Goal: Use online tool/utility: Utilize a website feature to perform a specific function

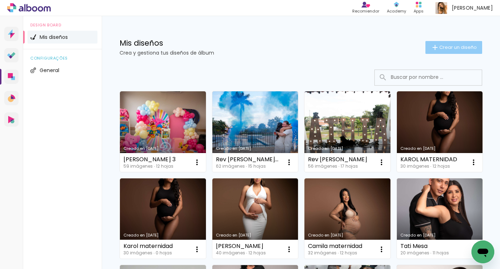
click at [440, 51] on paper-button "Crear un diseño" at bounding box center [453, 47] width 57 height 13
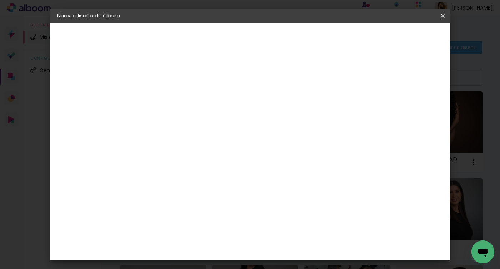
click at [174, 99] on input at bounding box center [174, 95] width 0 height 11
type input "[PERSON_NAME]"
type paper-input "[PERSON_NAME]"
click at [0, 0] on slot "Avanzar" at bounding box center [0, 0] width 0 height 0
click at [0, 0] on slot "Tamaño libre" at bounding box center [0, 0] width 0 height 0
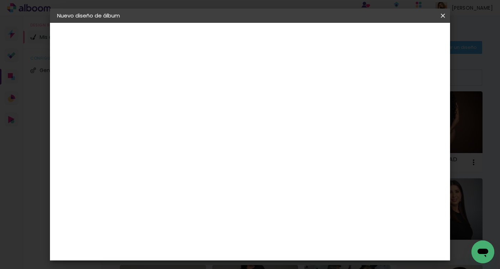
click at [0, 0] on slot "Avanzar" at bounding box center [0, 0] width 0 height 0
click at [293, 240] on input "60" at bounding box center [289, 240] width 19 height 11
type input "40"
type paper-input "40"
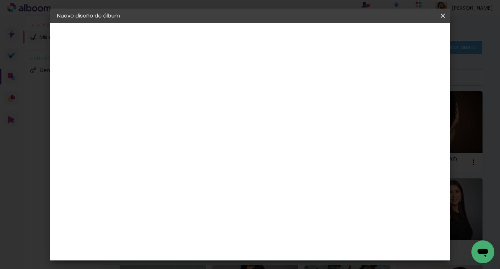
click at [385, 37] on span "Empezar diseño" at bounding box center [365, 37] width 40 height 5
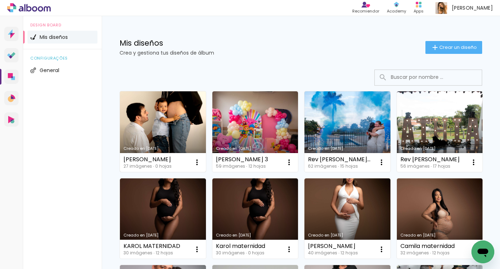
click at [170, 128] on link "Creado en [DATE]" at bounding box center [163, 131] width 86 height 81
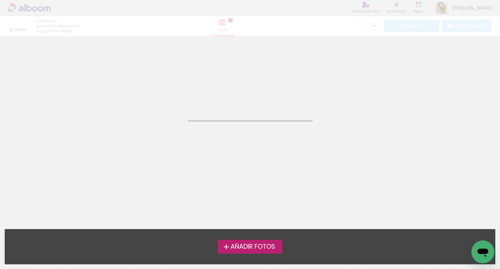
click at [170, 128] on neon-animated-pages "Confirmar Cancelar" at bounding box center [250, 152] width 500 height 233
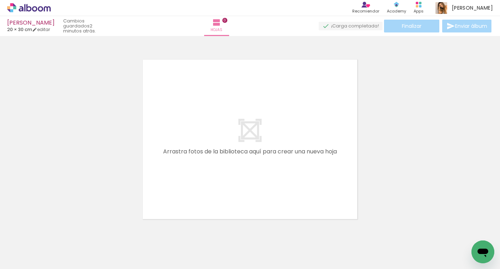
scroll to position [0, 402]
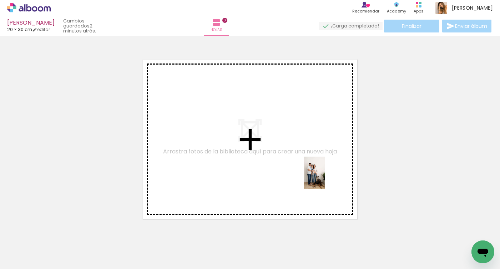
drag, startPoint x: 389, startPoint y: 253, endPoint x: 325, endPoint y: 178, distance: 98.0
click at [325, 178] on quentale-workspace at bounding box center [250, 134] width 500 height 269
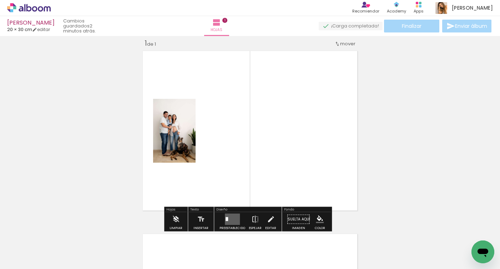
scroll to position [9, 0]
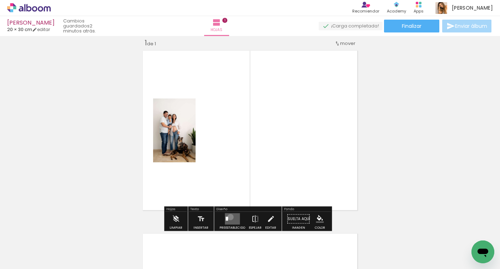
click at [229, 217] on quentale-layouter at bounding box center [232, 218] width 15 height 11
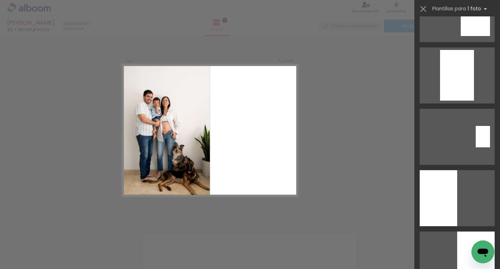
scroll to position [287, 0]
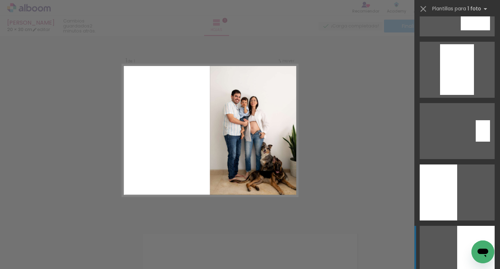
click at [460, 229] on div at bounding box center [475, 254] width 37 height 56
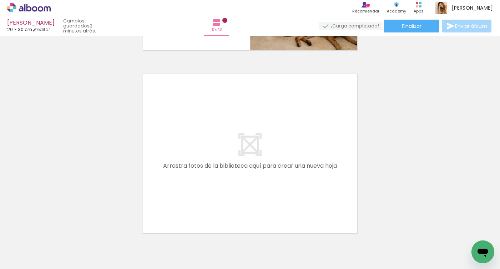
scroll to position [0, 0]
drag, startPoint x: 81, startPoint y: 246, endPoint x: 211, endPoint y: 170, distance: 150.5
click at [211, 170] on quentale-workspace at bounding box center [250, 134] width 500 height 269
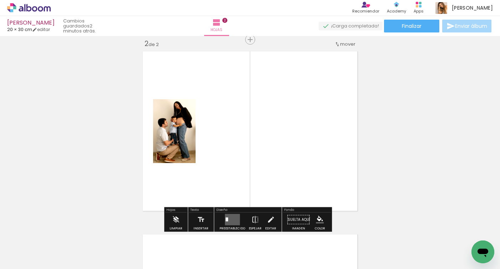
scroll to position [192, 0]
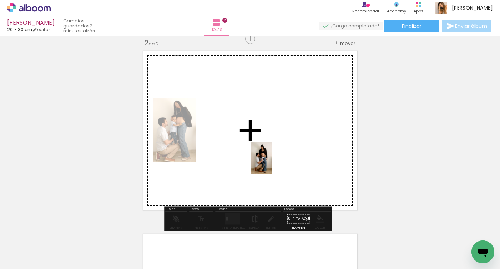
drag, startPoint x: 121, startPoint y: 246, endPoint x: 272, endPoint y: 163, distance: 172.2
click at [272, 163] on quentale-workspace at bounding box center [250, 134] width 500 height 269
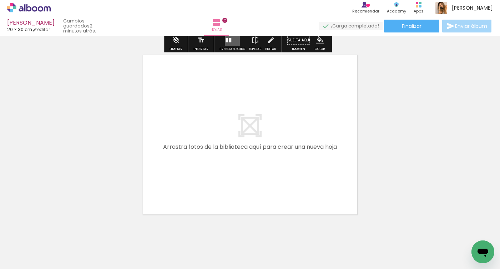
scroll to position [374, 0]
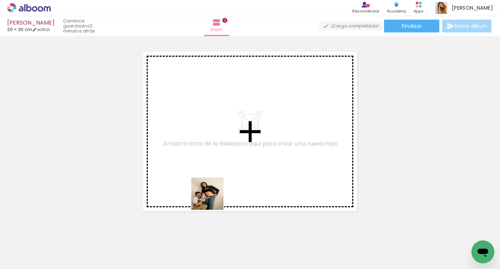
drag, startPoint x: 196, startPoint y: 243, endPoint x: 227, endPoint y: 172, distance: 77.2
click at [226, 172] on quentale-workspace at bounding box center [250, 134] width 500 height 269
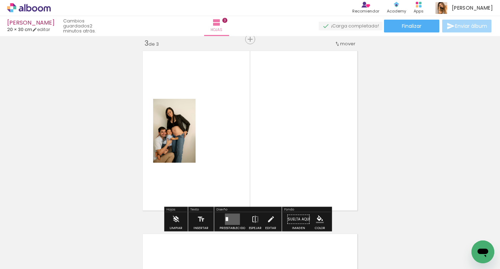
scroll to position [375, 0]
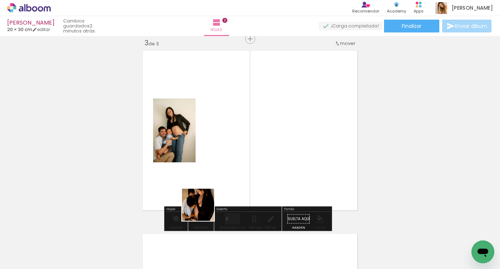
drag, startPoint x: 163, startPoint y: 247, endPoint x: 252, endPoint y: 177, distance: 113.3
click at [252, 177] on quentale-workspace at bounding box center [250, 134] width 500 height 269
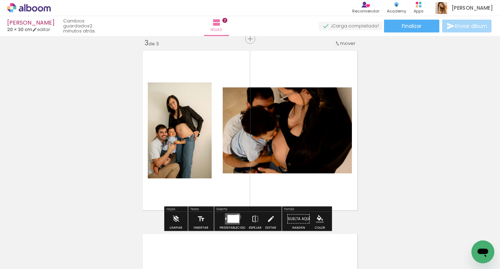
click at [236, 217] on div at bounding box center [233, 219] width 12 height 8
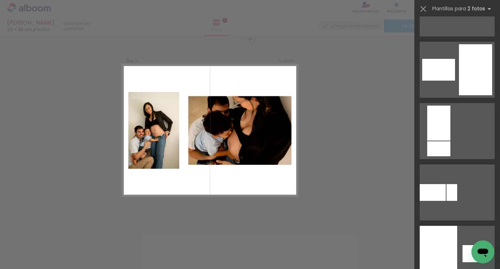
scroll to position [0, 0]
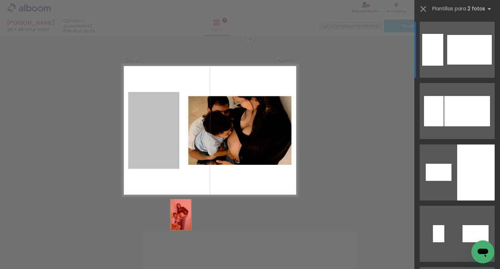
drag, startPoint x: 163, startPoint y: 133, endPoint x: 185, endPoint y: 236, distance: 104.3
click at [185, 236] on quentale-workspace at bounding box center [250, 134] width 500 height 269
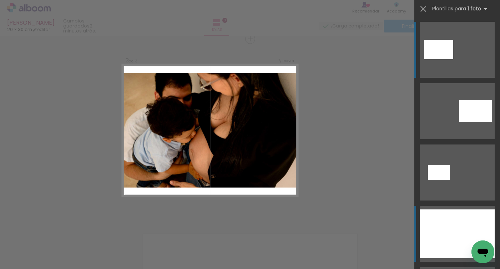
click at [443, 222] on div at bounding box center [457, 234] width 75 height 49
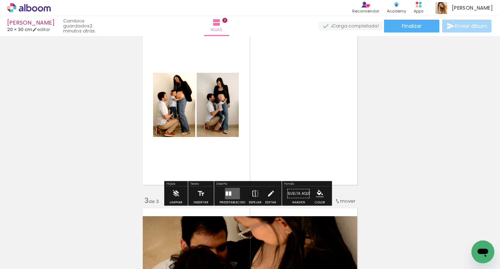
scroll to position [210, 0]
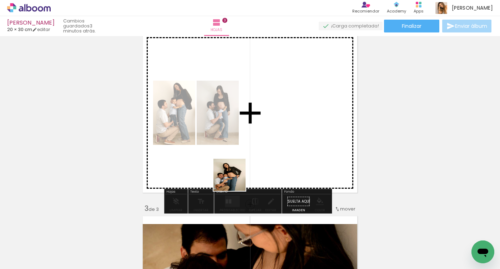
drag, startPoint x: 188, startPoint y: 250, endPoint x: 262, endPoint y: 153, distance: 122.2
click at [262, 154] on quentale-workspace at bounding box center [250, 134] width 500 height 269
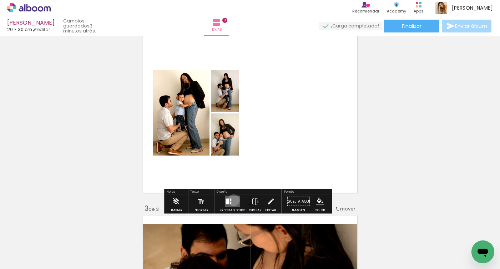
click at [232, 200] on quentale-layouter at bounding box center [232, 201] width 15 height 11
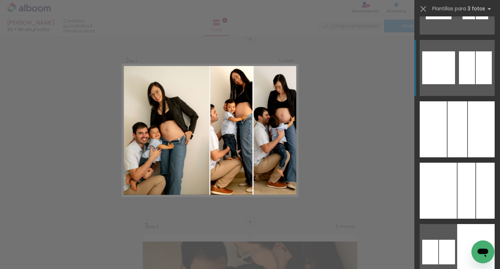
scroll to position [1518, 0]
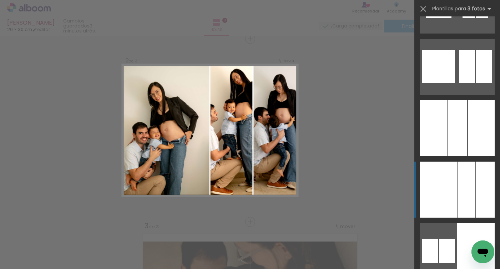
click at [458, 202] on div at bounding box center [467, 190] width 18 height 56
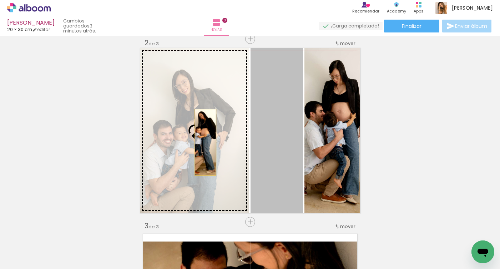
drag, startPoint x: 268, startPoint y: 145, endPoint x: 203, endPoint y: 142, distance: 65.0
click at [0, 0] on slot at bounding box center [0, 0] width 0 height 0
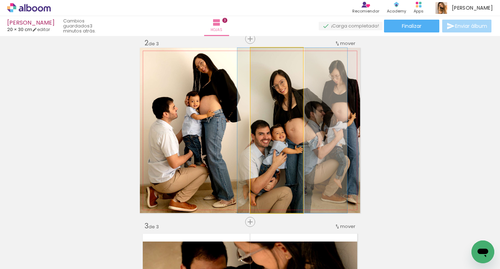
drag, startPoint x: 264, startPoint y: 136, endPoint x: 280, endPoint y: 137, distance: 15.7
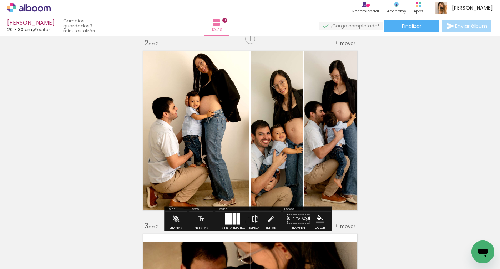
click at [420, 102] on div "Insertar hoja 1 de 3 Insertar hoja 2 de 3 Insertar hoja 3 de 3" at bounding box center [250, 213] width 500 height 733
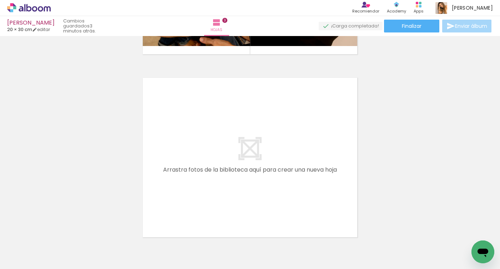
scroll to position [531, 0]
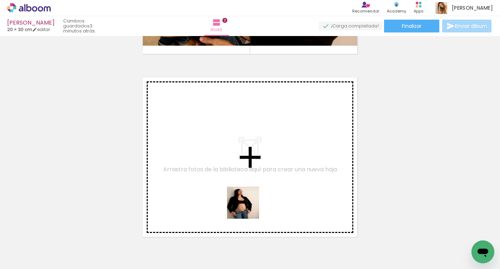
click at [261, 182] on quentale-workspace at bounding box center [250, 134] width 500 height 269
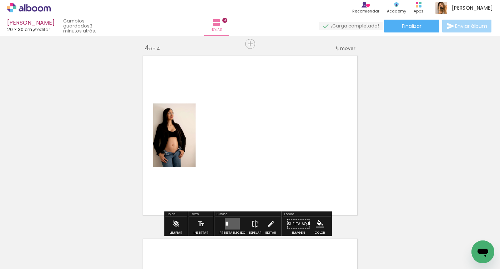
scroll to position [558, 0]
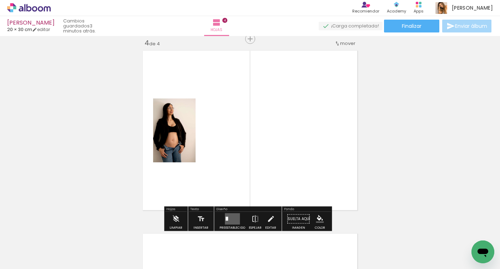
drag, startPoint x: 275, startPoint y: 250, endPoint x: 291, endPoint y: 162, distance: 89.2
click at [290, 164] on quentale-workspace at bounding box center [250, 134] width 500 height 269
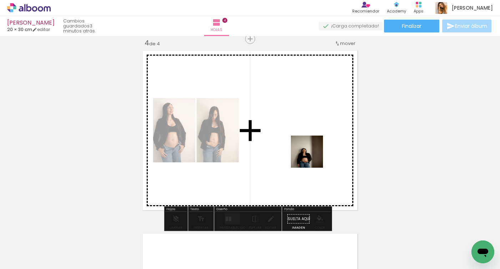
drag, startPoint x: 312, startPoint y: 252, endPoint x: 312, endPoint y: 157, distance: 95.3
click at [312, 157] on quentale-workspace at bounding box center [250, 134] width 500 height 269
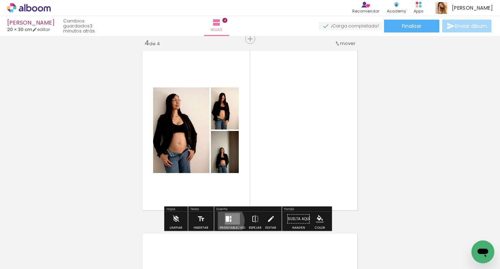
click at [227, 221] on div at bounding box center [228, 219] width 4 height 6
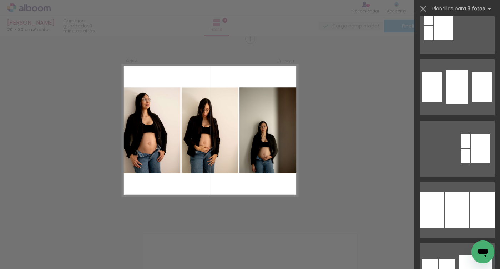
scroll to position [829, 0]
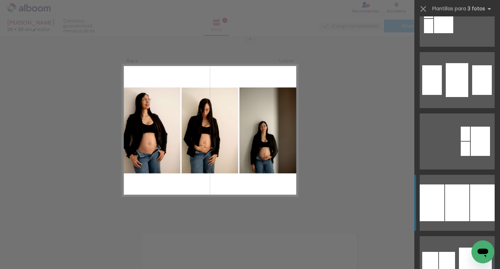
click at [460, 207] on div at bounding box center [457, 203] width 24 height 37
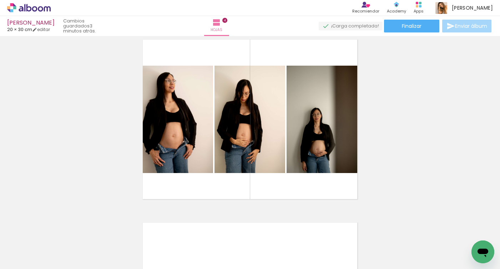
scroll to position [570, 0]
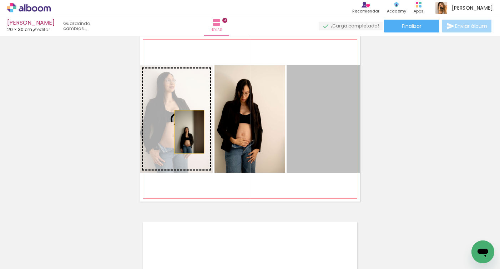
drag, startPoint x: 308, startPoint y: 135, endPoint x: 187, endPoint y: 132, distance: 121.8
click at [0, 0] on slot at bounding box center [0, 0] width 0 height 0
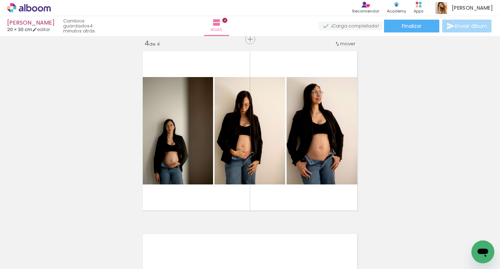
scroll to position [558, 0]
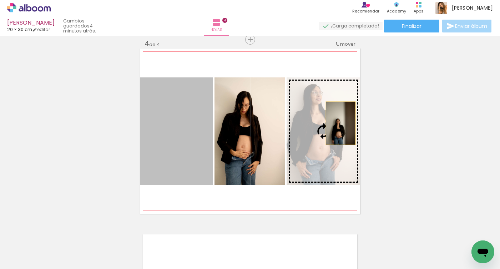
drag, startPoint x: 200, startPoint y: 117, endPoint x: 339, endPoint y: 124, distance: 139.7
click at [0, 0] on slot at bounding box center [0, 0] width 0 height 0
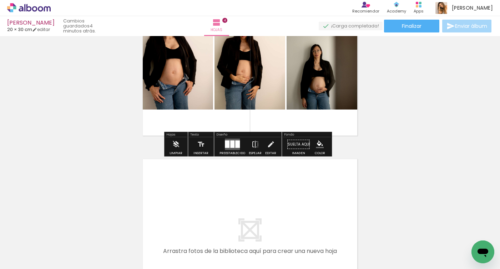
scroll to position [679, 0]
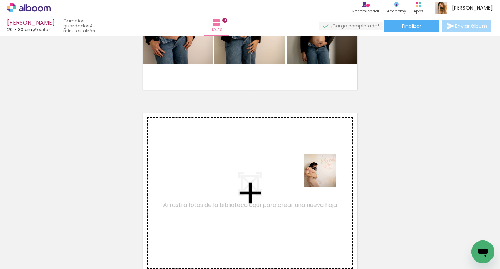
drag, startPoint x: 363, startPoint y: 246, endPoint x: 324, endPoint y: 175, distance: 81.3
click at [324, 175] on quentale-workspace at bounding box center [250, 134] width 500 height 269
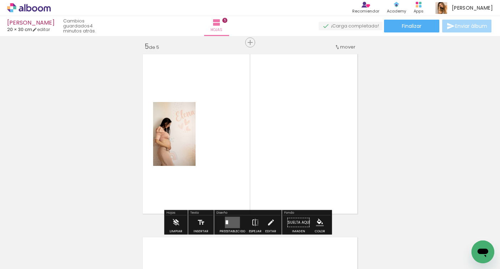
scroll to position [741, 0]
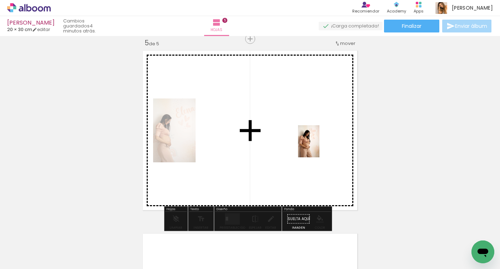
drag, startPoint x: 388, startPoint y: 240, endPoint x: 319, endPoint y: 148, distance: 114.5
click at [319, 147] on quentale-workspace at bounding box center [250, 134] width 500 height 269
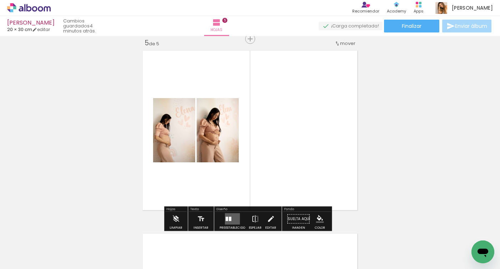
click at [232, 219] on quentale-layouter at bounding box center [232, 218] width 15 height 11
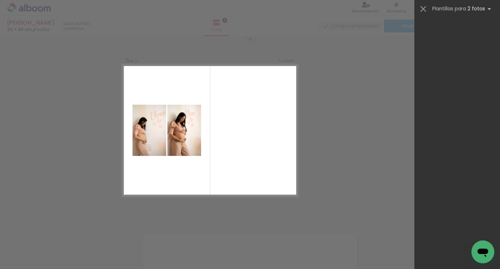
scroll to position [0, 0]
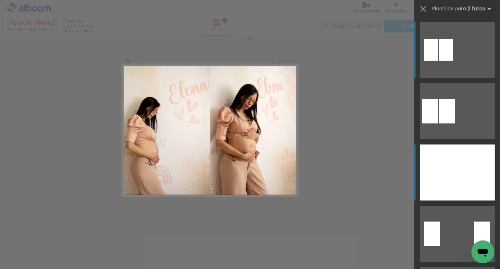
click at [440, 188] on div at bounding box center [438, 173] width 37 height 56
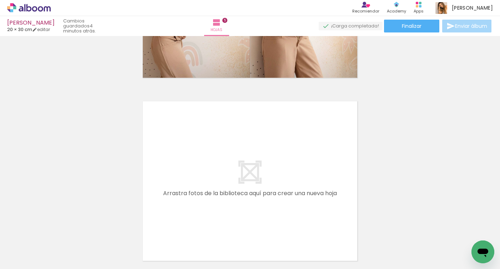
scroll to position [0, 272]
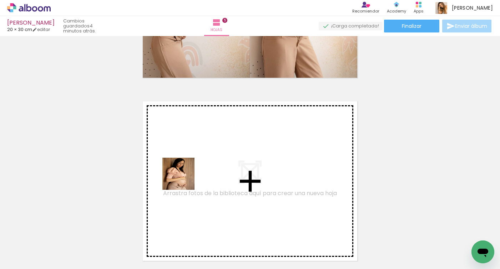
drag, startPoint x: 169, startPoint y: 241, endPoint x: 188, endPoint y: 171, distance: 72.7
click at [188, 171] on quentale-workspace at bounding box center [250, 134] width 500 height 269
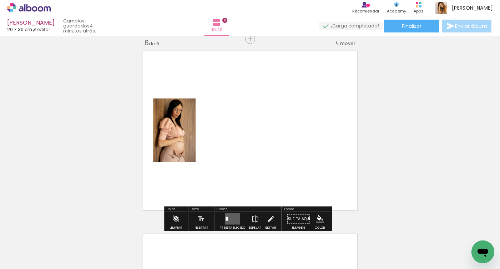
scroll to position [0, 384]
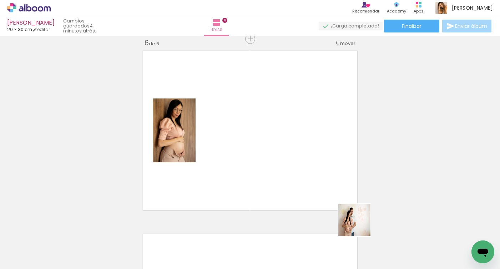
click at [319, 146] on quentale-workspace at bounding box center [250, 134] width 500 height 269
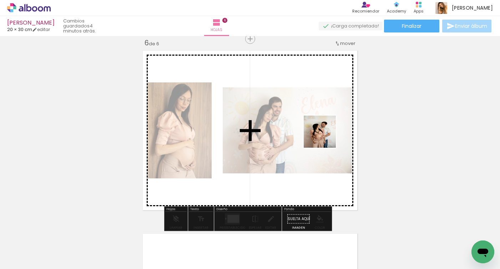
drag, startPoint x: 331, startPoint y: 240, endPoint x: 324, endPoint y: 127, distance: 113.0
click at [324, 129] on quentale-workspace at bounding box center [250, 134] width 500 height 269
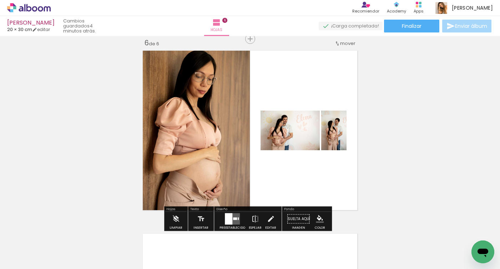
click at [234, 219] on div at bounding box center [235, 219] width 4 height 2
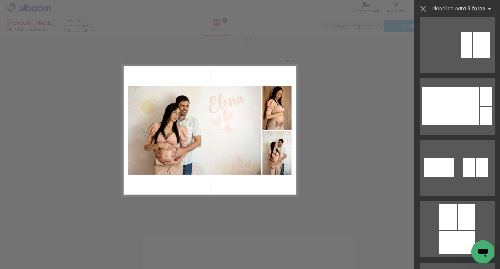
scroll to position [1421, 0]
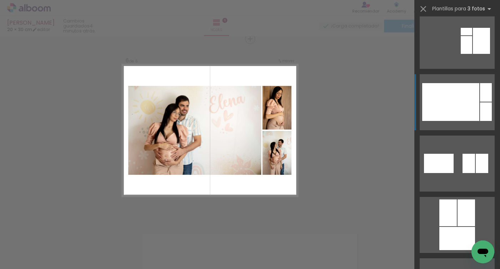
click at [463, 103] on div at bounding box center [450, 102] width 57 height 38
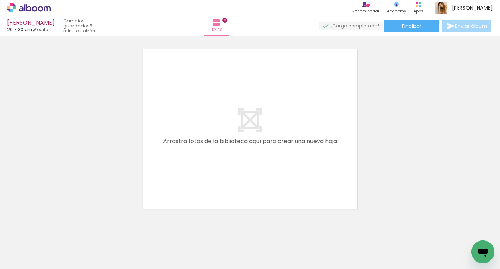
scroll to position [1111, 0]
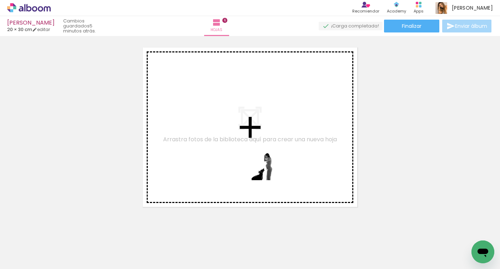
drag, startPoint x: 207, startPoint y: 248, endPoint x: 291, endPoint y: 162, distance: 120.7
click at [291, 162] on quentale-workspace at bounding box center [250, 134] width 500 height 269
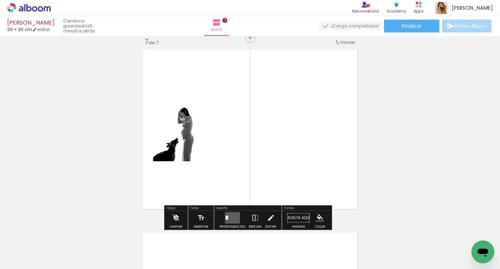
scroll to position [1108, 0]
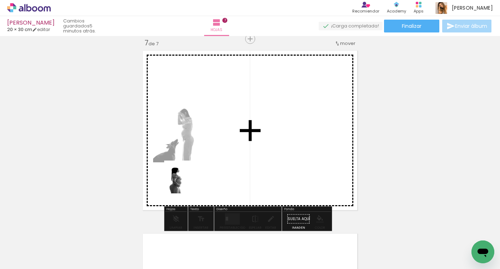
drag, startPoint x: 138, startPoint y: 241, endPoint x: 210, endPoint y: 162, distance: 106.9
click at [210, 162] on quentale-workspace at bounding box center [250, 134] width 500 height 269
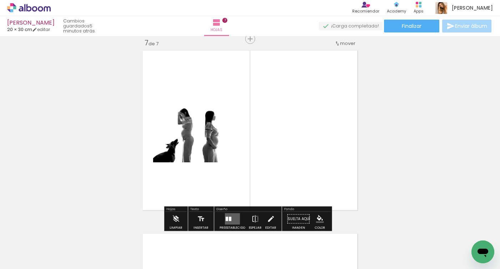
click at [232, 222] on quentale-layouter at bounding box center [232, 218] width 15 height 11
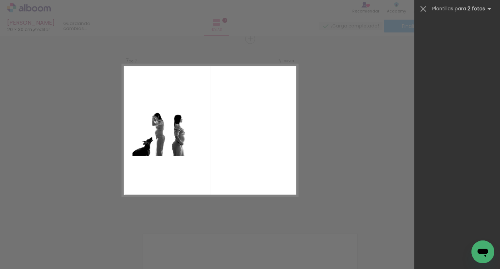
scroll to position [0, 0]
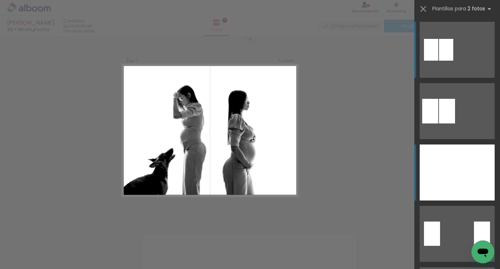
click at [439, 175] on div at bounding box center [438, 173] width 37 height 56
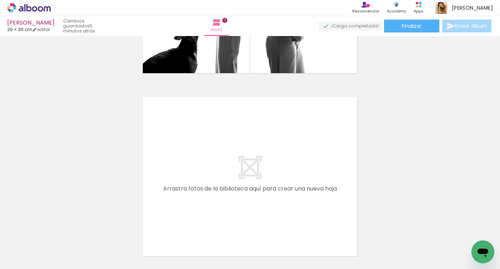
scroll to position [1266, 0]
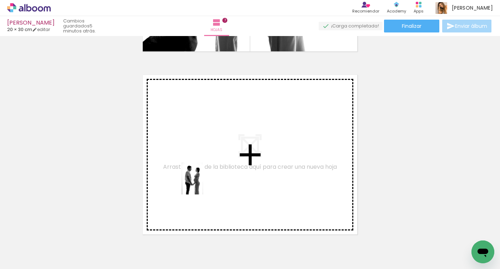
drag, startPoint x: 174, startPoint y: 240, endPoint x: 203, endPoint y: 184, distance: 63.2
click at [203, 184] on quentale-workspace at bounding box center [250, 134] width 500 height 269
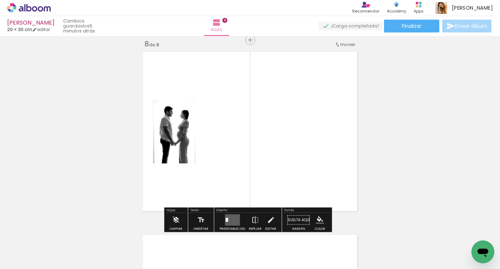
scroll to position [1291, 0]
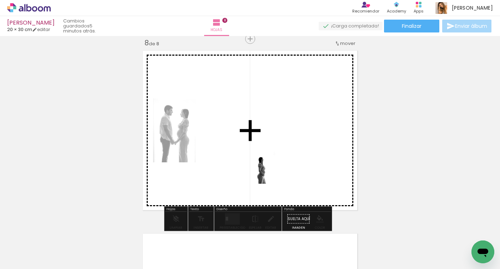
drag, startPoint x: 94, startPoint y: 248, endPoint x: 278, endPoint y: 173, distance: 198.5
click at [278, 173] on quentale-workspace at bounding box center [250, 134] width 500 height 269
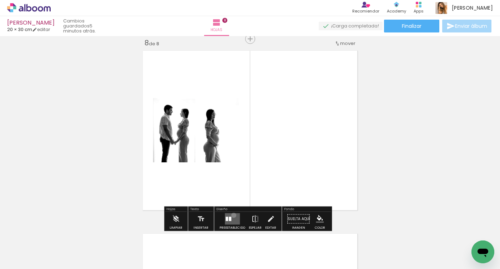
click at [232, 215] on quentale-layouter at bounding box center [232, 218] width 15 height 11
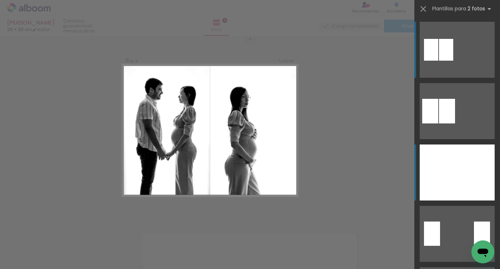
click at [453, 162] on div at bounding box center [438, 173] width 37 height 56
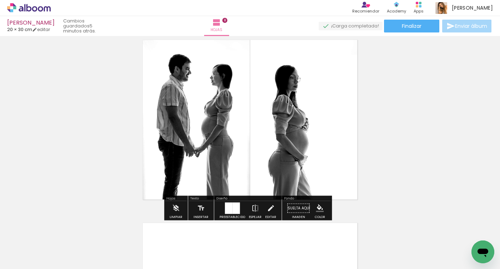
scroll to position [1303, 0]
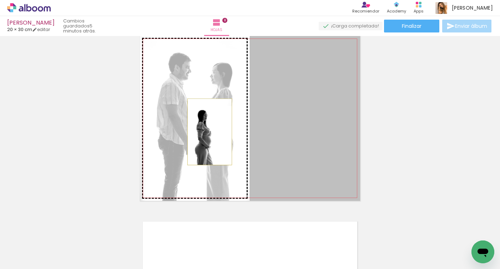
drag, startPoint x: 296, startPoint y: 132, endPoint x: 207, endPoint y: 132, distance: 88.9
click at [0, 0] on slot at bounding box center [0, 0] width 0 height 0
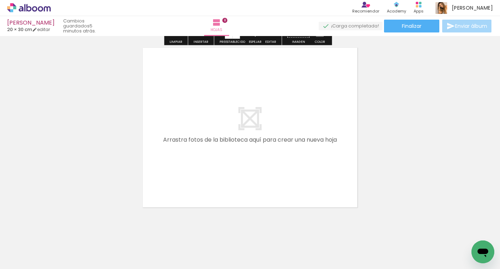
scroll to position [1487, 0]
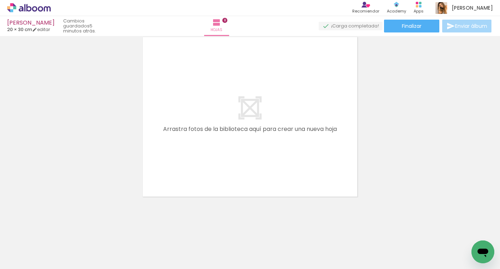
drag, startPoint x: 241, startPoint y: 248, endPoint x: 245, endPoint y: 176, distance: 71.8
click at [242, 170] on quentale-workspace at bounding box center [250, 134] width 500 height 269
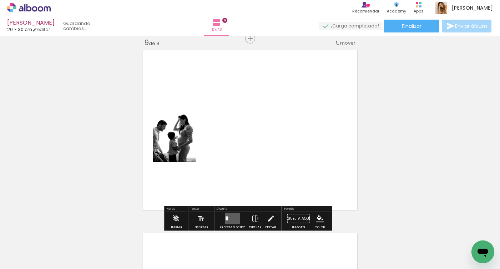
scroll to position [1474, 0]
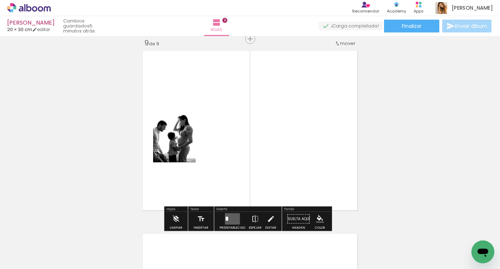
drag, startPoint x: 283, startPoint y: 235, endPoint x: 293, endPoint y: 153, distance: 82.4
click at [293, 155] on quentale-workspace at bounding box center [250, 134] width 500 height 269
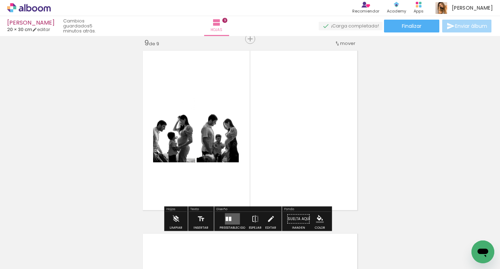
click at [230, 219] on quentale-layouter at bounding box center [232, 218] width 15 height 11
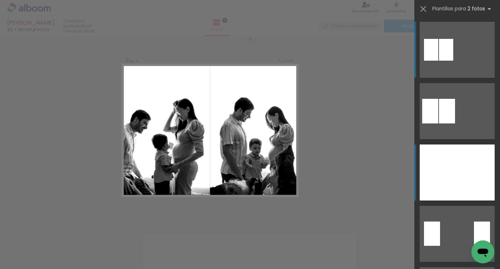
click at [441, 187] on div at bounding box center [438, 173] width 37 height 56
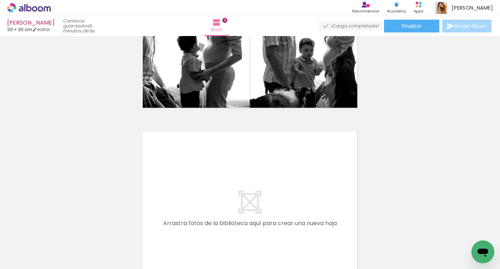
scroll to position [0, 640]
drag, startPoint x: 227, startPoint y: 249, endPoint x: 240, endPoint y: 196, distance: 55.1
click at [240, 196] on quentale-workspace at bounding box center [250, 134] width 500 height 269
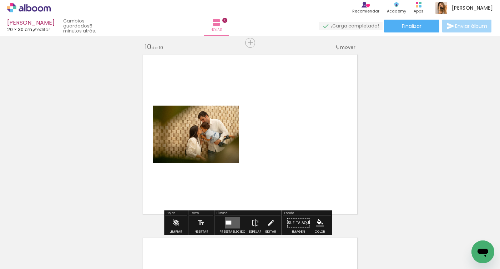
scroll to position [1657, 0]
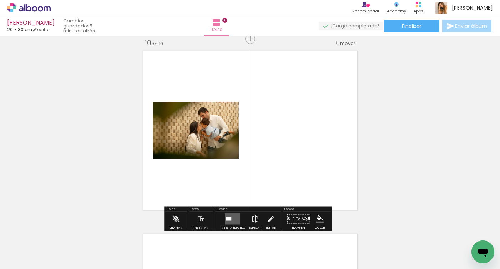
drag, startPoint x: 274, startPoint y: 244, endPoint x: 293, endPoint y: 173, distance: 73.6
click at [293, 173] on quentale-workspace at bounding box center [250, 134] width 500 height 269
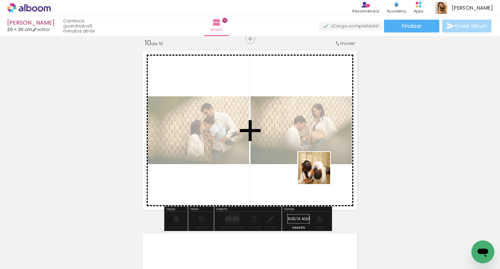
drag, startPoint x: 324, startPoint y: 244, endPoint x: 318, endPoint y: 168, distance: 76.2
click at [319, 170] on quentale-workspace at bounding box center [250, 134] width 500 height 269
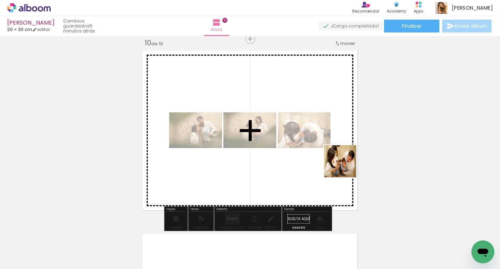
drag, startPoint x: 353, startPoint y: 245, endPoint x: 343, endPoint y: 159, distance: 86.2
click at [343, 159] on quentale-workspace at bounding box center [250, 134] width 500 height 269
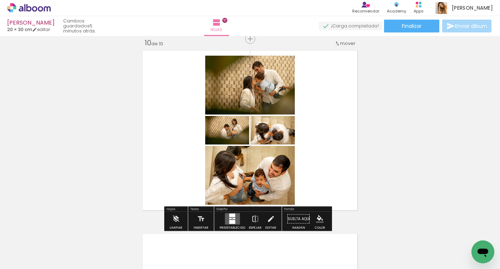
click at [236, 222] on quentale-layouter at bounding box center [232, 218] width 15 height 11
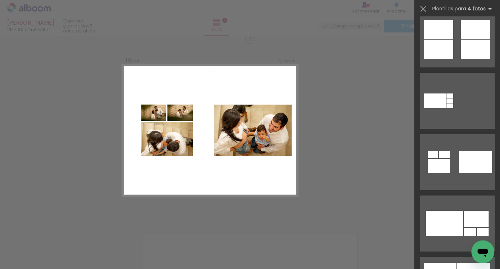
scroll to position [508, 0]
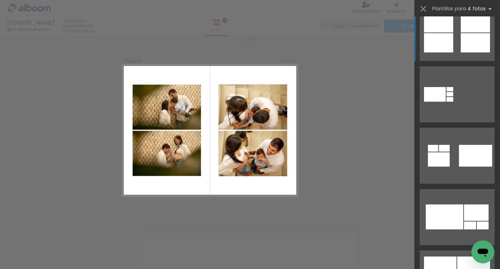
click at [468, 40] on div at bounding box center [475, 42] width 29 height 19
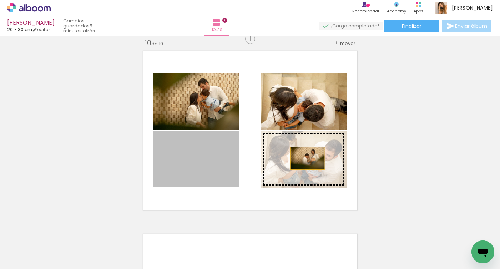
drag, startPoint x: 221, startPoint y: 158, endPoint x: 305, endPoint y: 158, distance: 83.5
click at [0, 0] on slot at bounding box center [0, 0] width 0 height 0
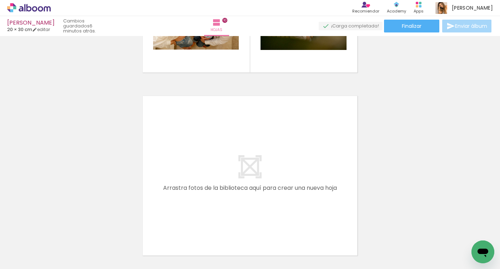
scroll to position [1795, 0]
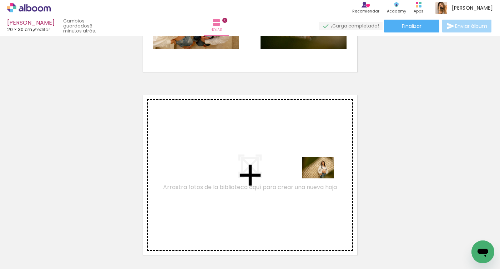
drag, startPoint x: 407, startPoint y: 246, endPoint x: 319, endPoint y: 172, distance: 114.5
click at [319, 172] on quentale-workspace at bounding box center [250, 134] width 500 height 269
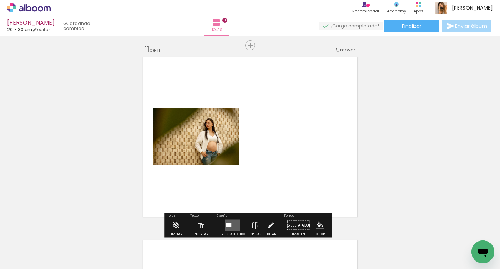
scroll to position [1840, 0]
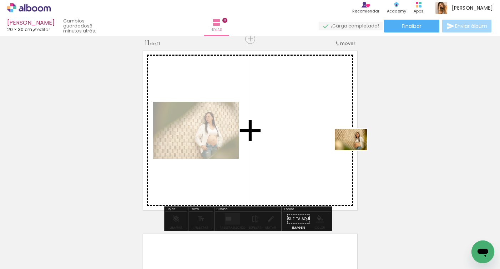
drag, startPoint x: 438, startPoint y: 246, endPoint x: 356, endPoint y: 150, distance: 126.1
click at [356, 150] on quentale-workspace at bounding box center [250, 134] width 500 height 269
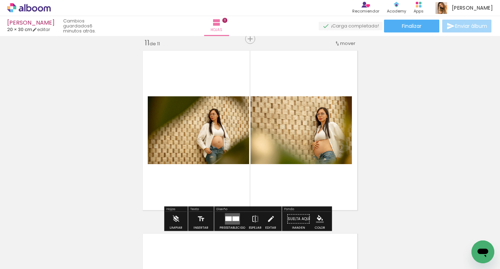
click at [229, 219] on div at bounding box center [228, 219] width 6 height 5
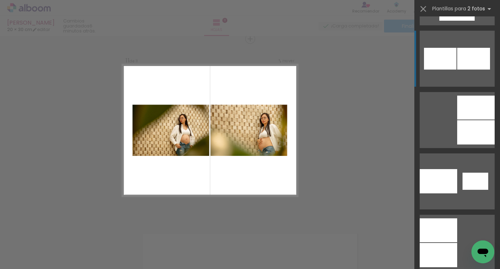
scroll to position [1038, 0]
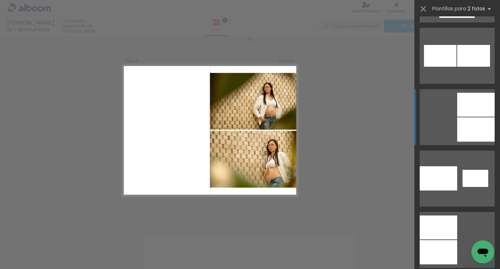
click at [462, 112] on div at bounding box center [475, 105] width 37 height 24
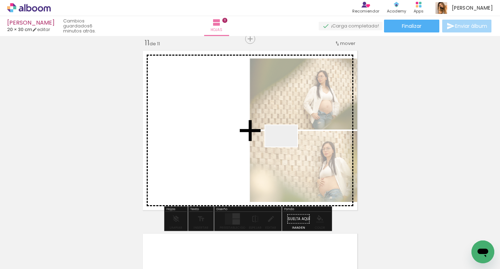
drag, startPoint x: 467, startPoint y: 240, endPoint x: 282, endPoint y: 143, distance: 208.8
click at [282, 143] on quentale-workspace at bounding box center [250, 134] width 500 height 269
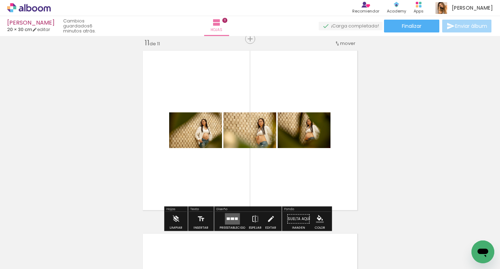
click at [235, 218] on div at bounding box center [236, 219] width 3 height 2
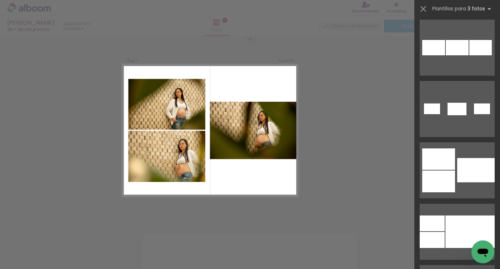
scroll to position [622, 0]
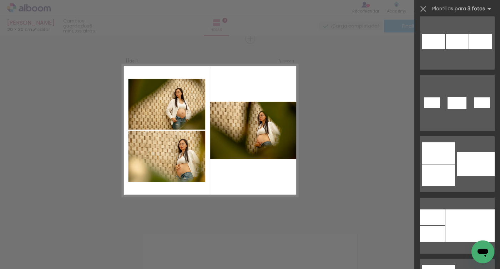
click at [454, 155] on quentale-layouter at bounding box center [457, 164] width 75 height 56
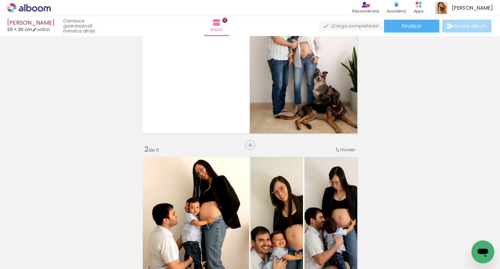
scroll to position [0, 0]
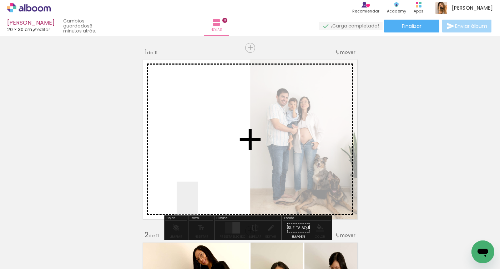
drag, startPoint x: 197, startPoint y: 242, endPoint x: 204, endPoint y: 172, distance: 70.3
click at [204, 172] on quentale-workspace at bounding box center [250, 134] width 500 height 269
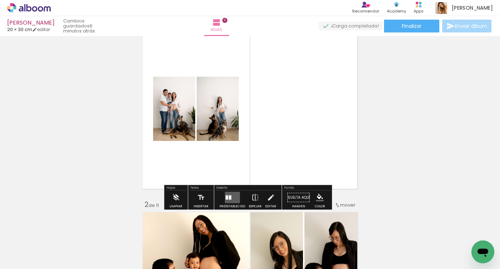
scroll to position [32, 0]
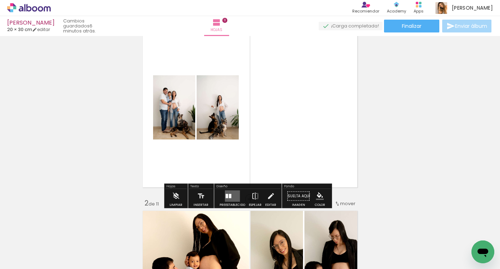
click at [230, 201] on quentale-layouter at bounding box center [232, 196] width 15 height 11
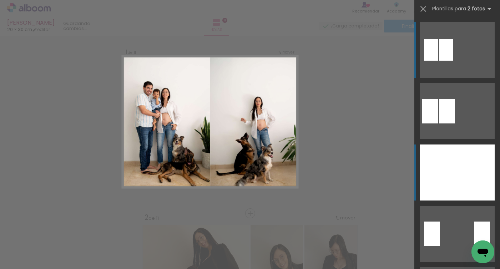
scroll to position [9, 0]
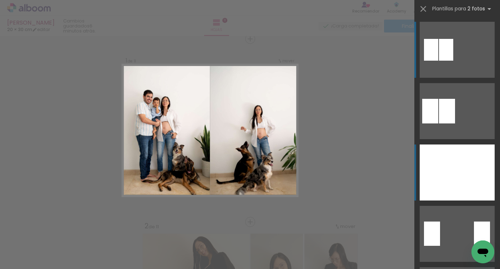
click at [443, 166] on div at bounding box center [438, 173] width 37 height 56
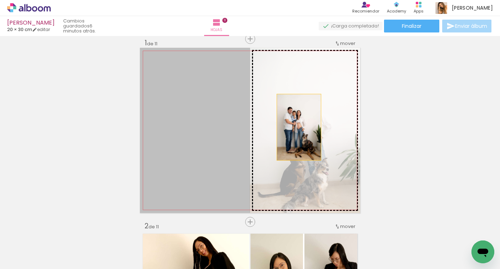
drag, startPoint x: 232, startPoint y: 127, endPoint x: 296, endPoint y: 127, distance: 64.6
click at [0, 0] on slot at bounding box center [0, 0] width 0 height 0
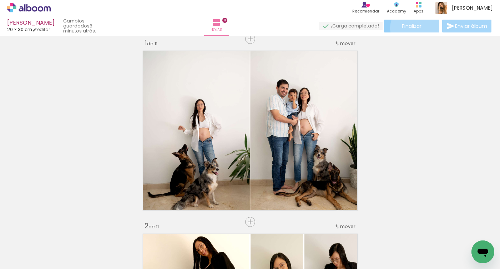
click at [413, 28] on span "Finalizar" at bounding box center [412, 26] width 20 height 5
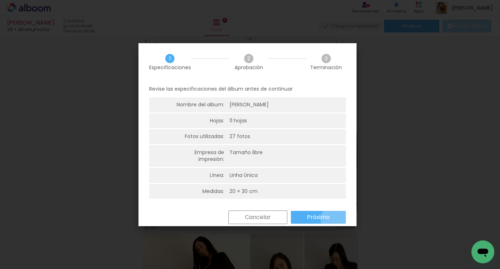
click at [335, 220] on paper-button "Próximo" at bounding box center [318, 217] width 55 height 13
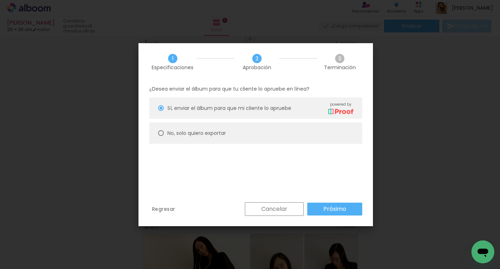
click at [318, 136] on paper-radio-button "No, solo quiero exportar" at bounding box center [255, 132] width 213 height 21
type paper-radio-button "on"
click at [0, 0] on slot "Próximo" at bounding box center [0, 0] width 0 height 0
type input "Alta, 300 DPI"
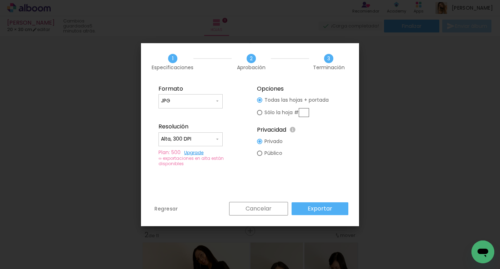
scroll to position [0, 640]
click at [0, 0] on slot "Exportar" at bounding box center [0, 0] width 0 height 0
